Goal: Navigation & Orientation: Find specific page/section

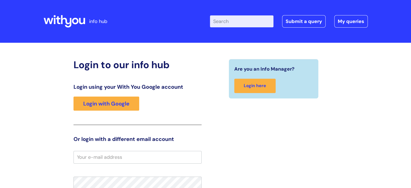
click at [82, 113] on div "Login using your With You Google account Login with Google" at bounding box center [138, 104] width 128 height 41
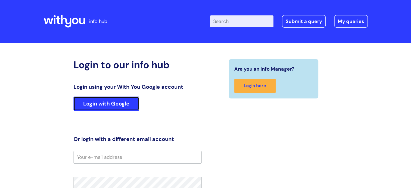
click at [86, 110] on link "Login with Google" at bounding box center [107, 104] width 66 height 14
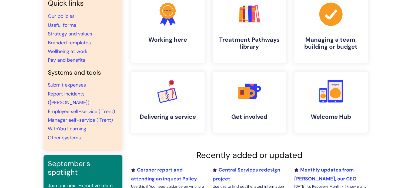
scroll to position [54, 0]
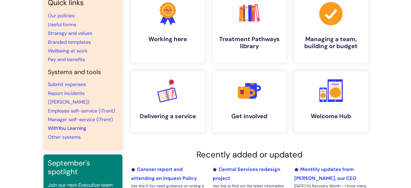
click at [64, 125] on link "WithYou Learning" at bounding box center [67, 128] width 38 height 6
